Goal: Task Accomplishment & Management: Complete application form

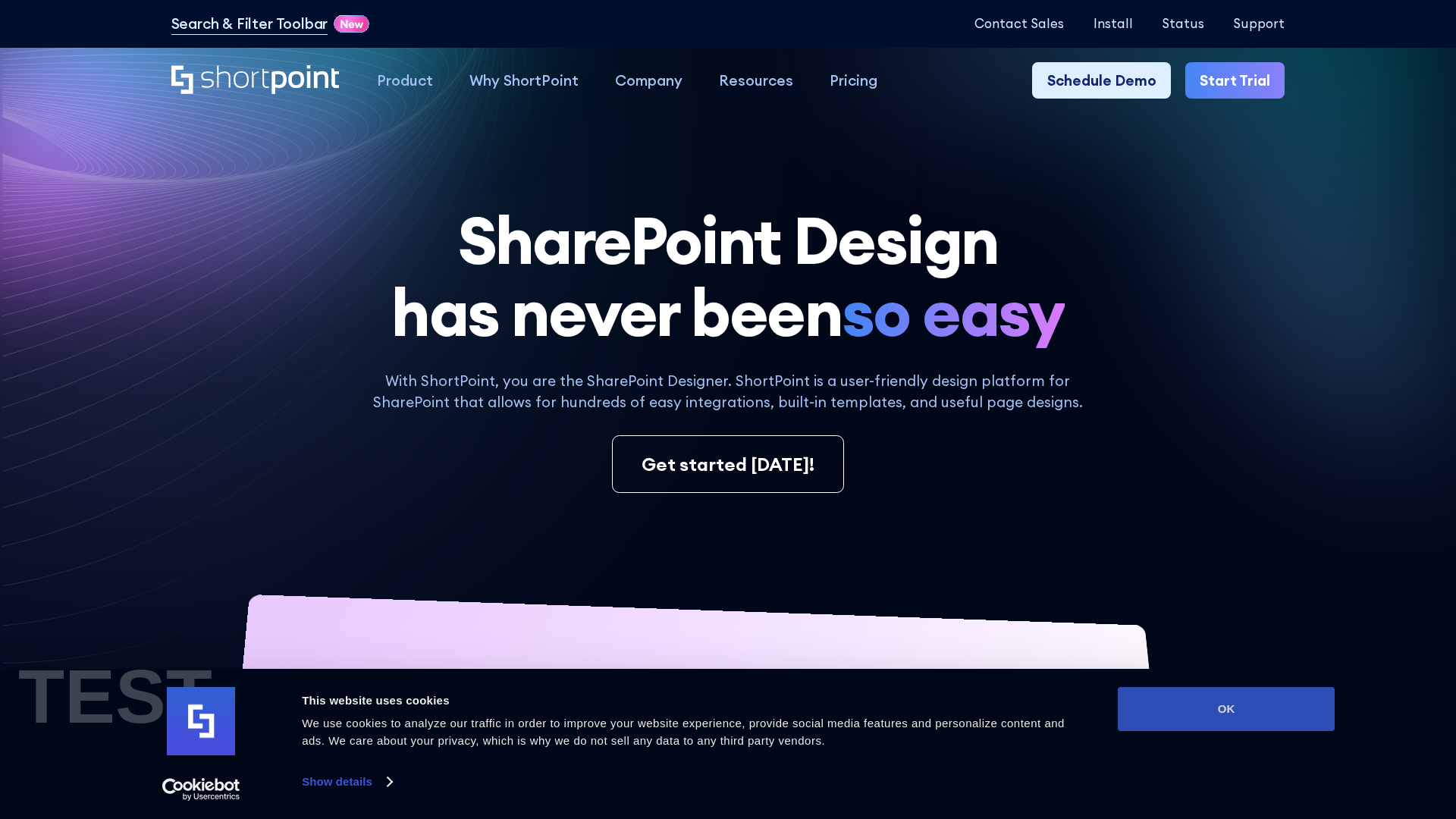
click at [1227, 709] on button "OK" at bounding box center [1226, 709] width 217 height 44
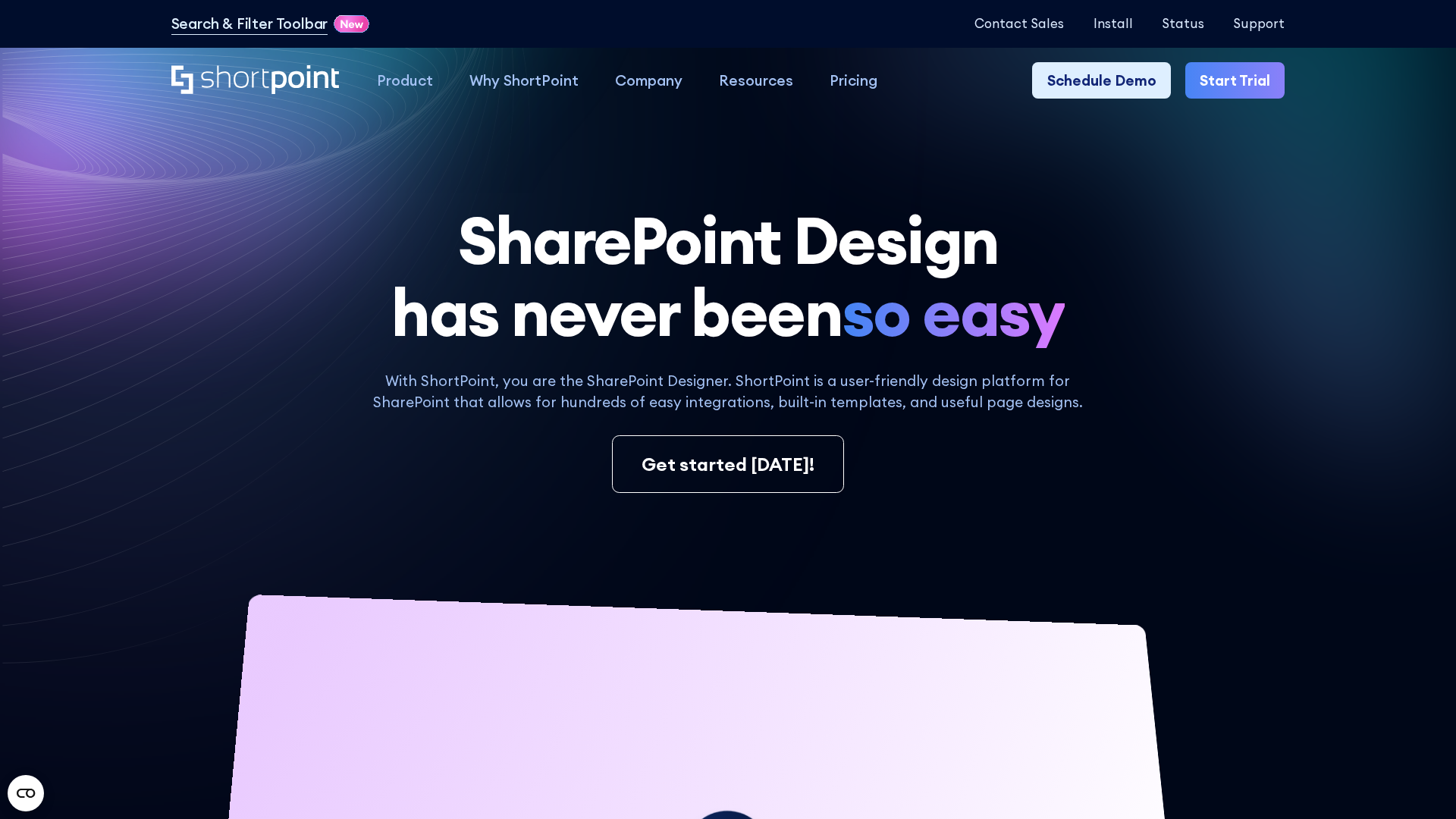
click at [1236, 79] on link "Start Trial" at bounding box center [1235, 80] width 100 height 37
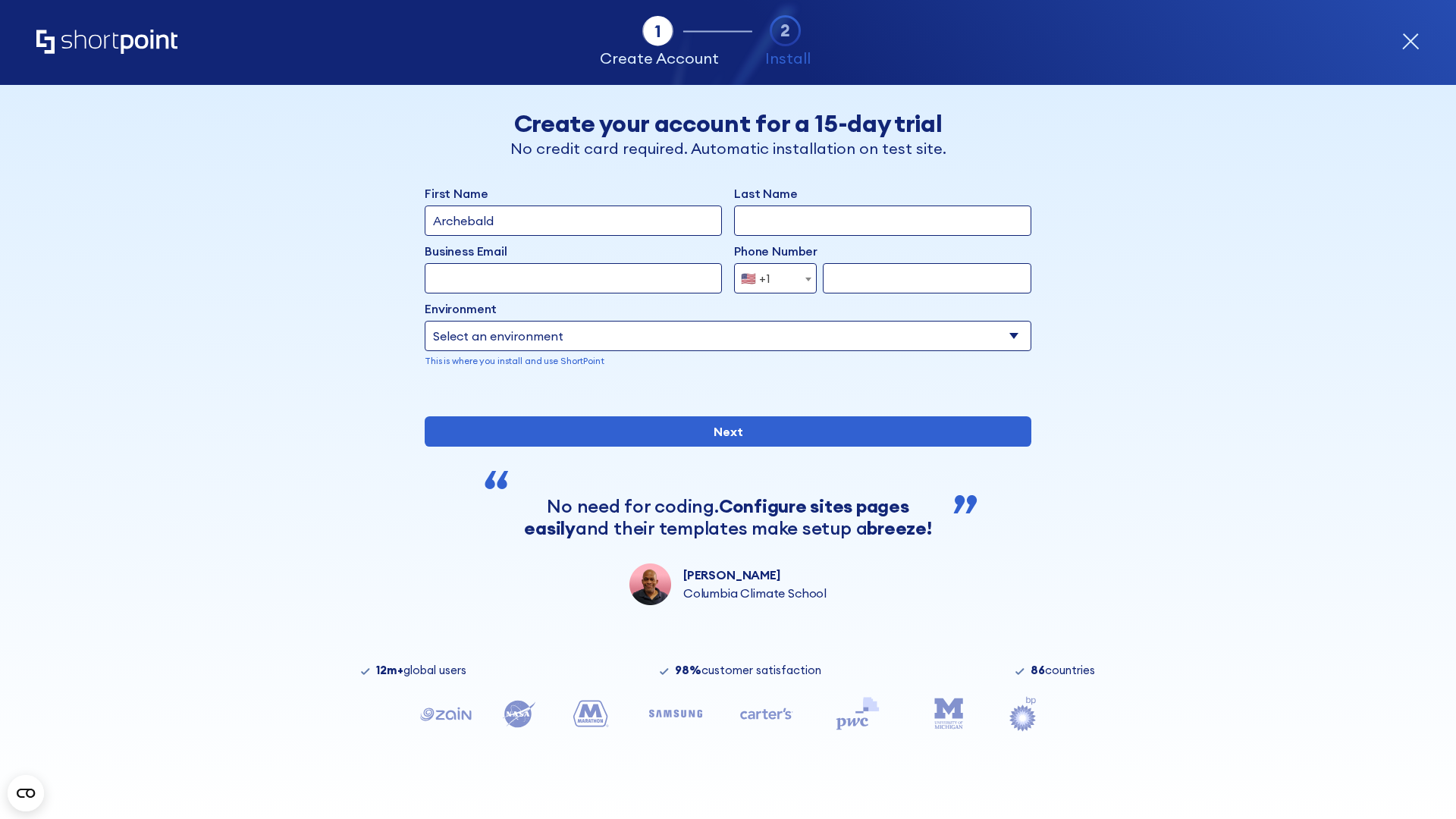
type input "Archebald"
type input "Berkuskv"
type input "2125556789"
select select "Microsoft 365"
type input "2125556789"
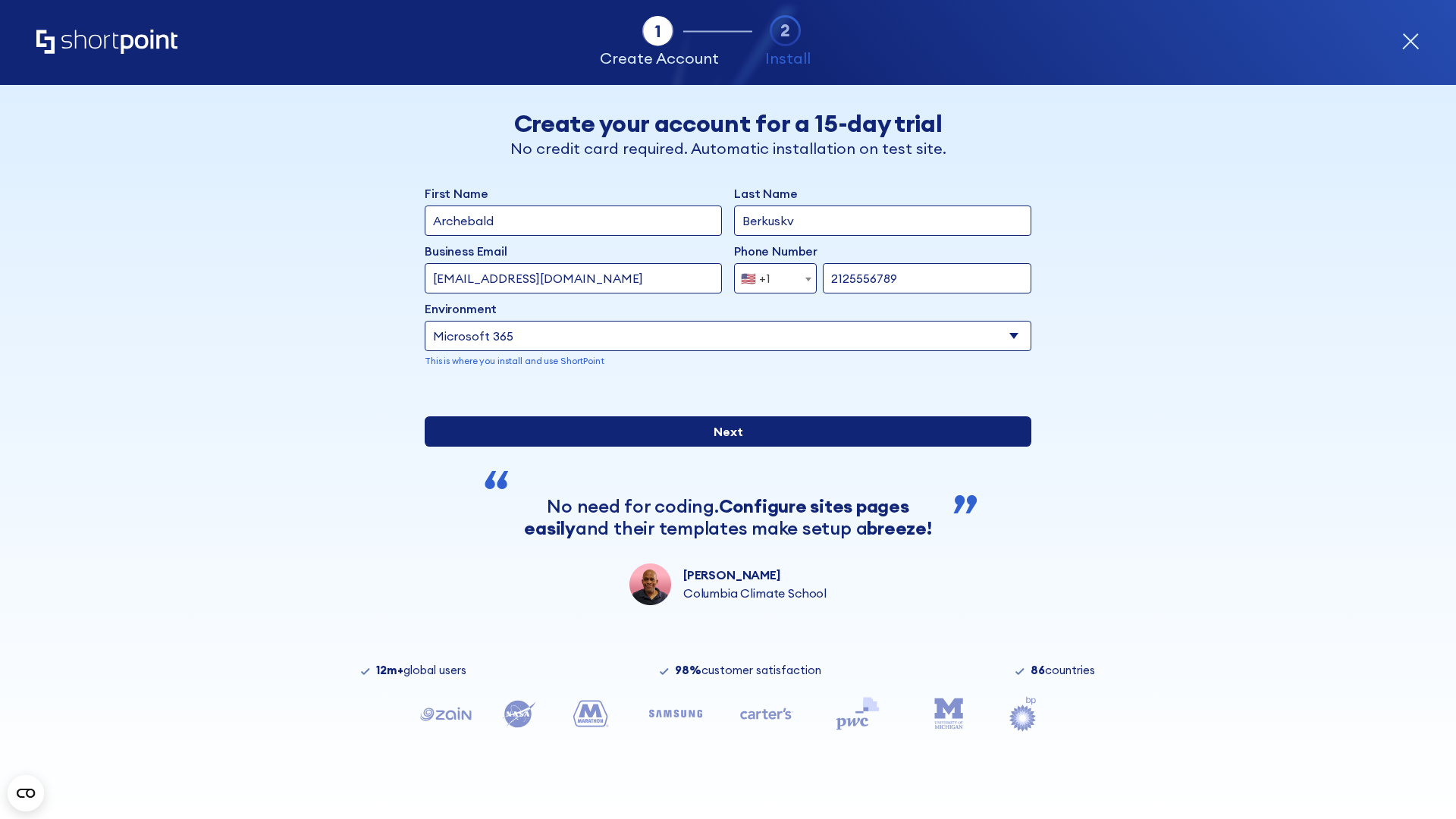
click at [728, 447] on input "Next" at bounding box center [728, 431] width 607 height 31
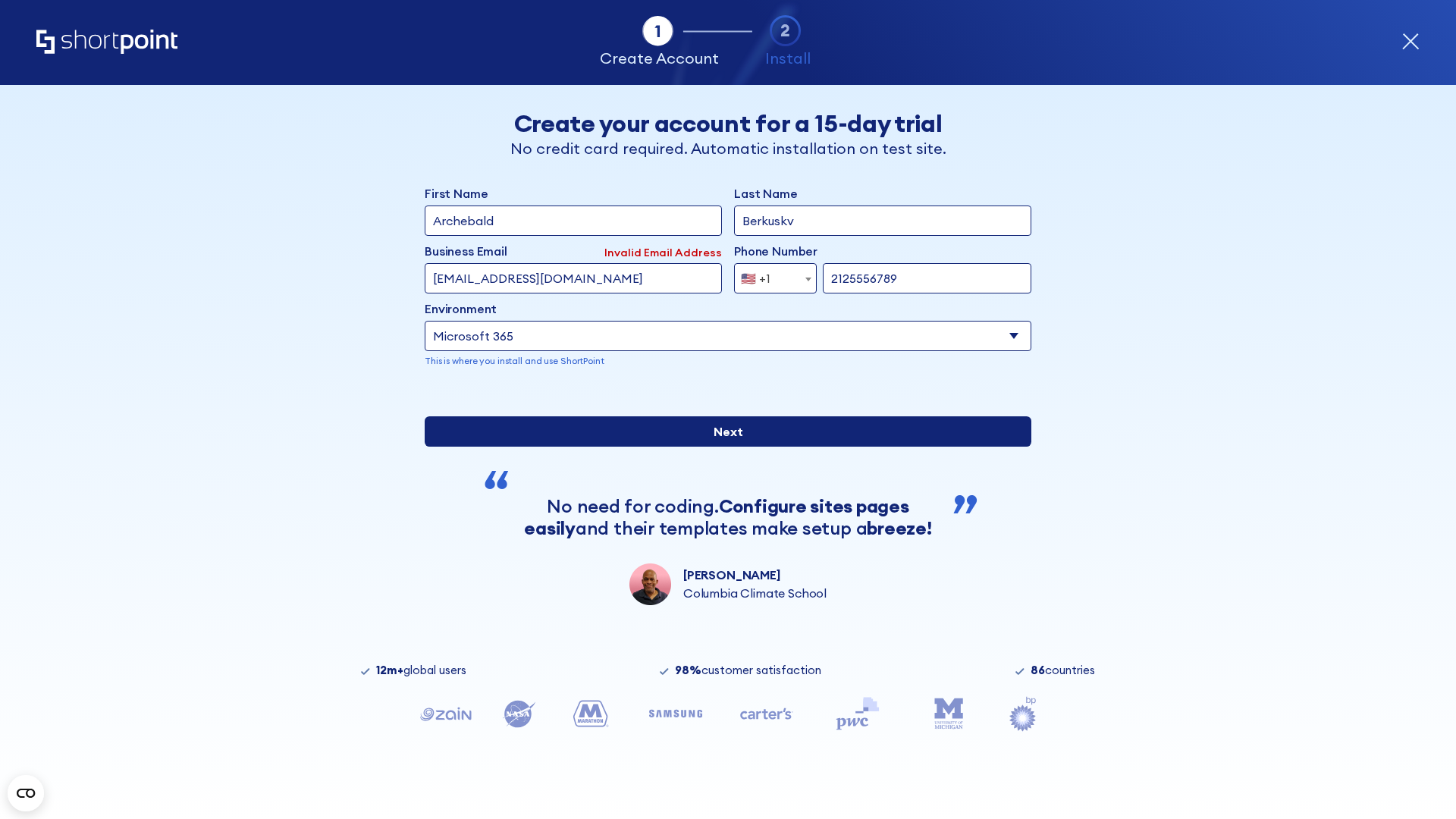
click at [728, 447] on input "Next" at bounding box center [728, 431] width 607 height 31
type input "[EMAIL_ADDRESS][DOMAIN_NAME]"
click at [728, 447] on input "Next" at bounding box center [728, 431] width 607 height 31
